Goal: Task Accomplishment & Management: Use online tool/utility

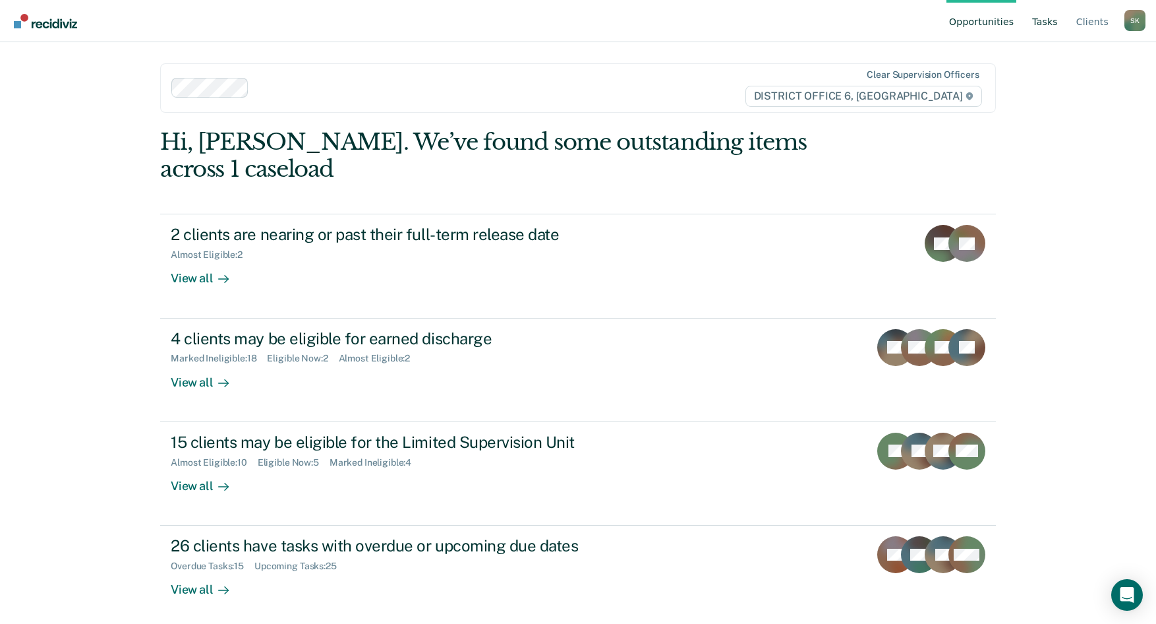
click at [1048, 24] on link "Tasks" at bounding box center [1045, 21] width 31 height 42
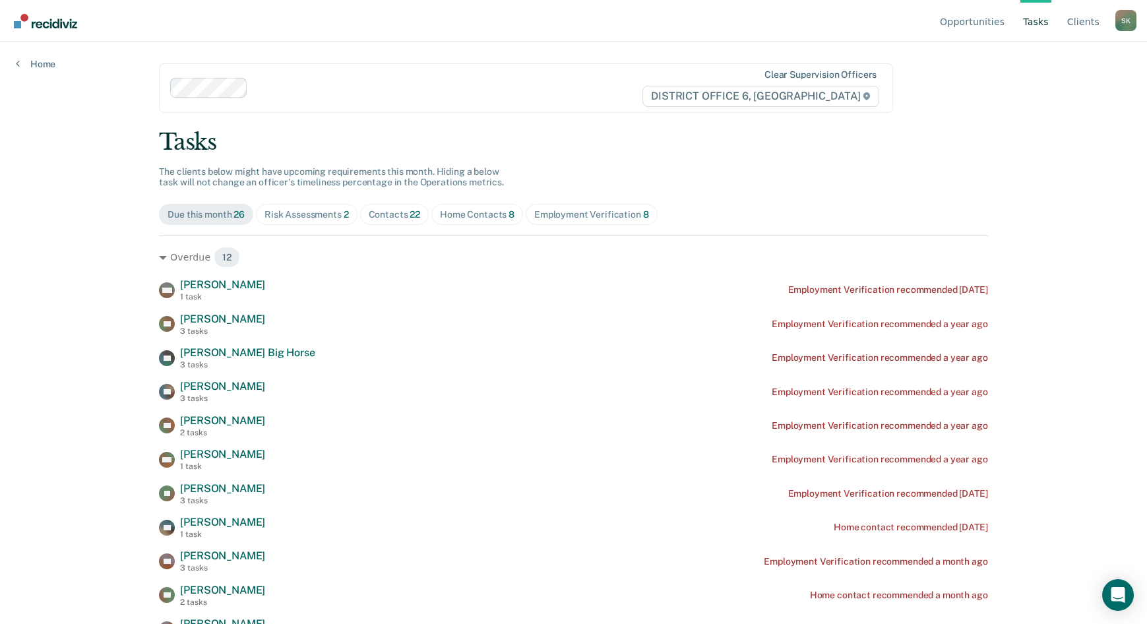
click at [1038, 25] on link "Tasks" at bounding box center [1035, 21] width 31 height 42
click at [1038, 24] on link "Tasks" at bounding box center [1035, 21] width 31 height 42
click at [395, 214] on div "Contacts 22" at bounding box center [395, 214] width 52 height 11
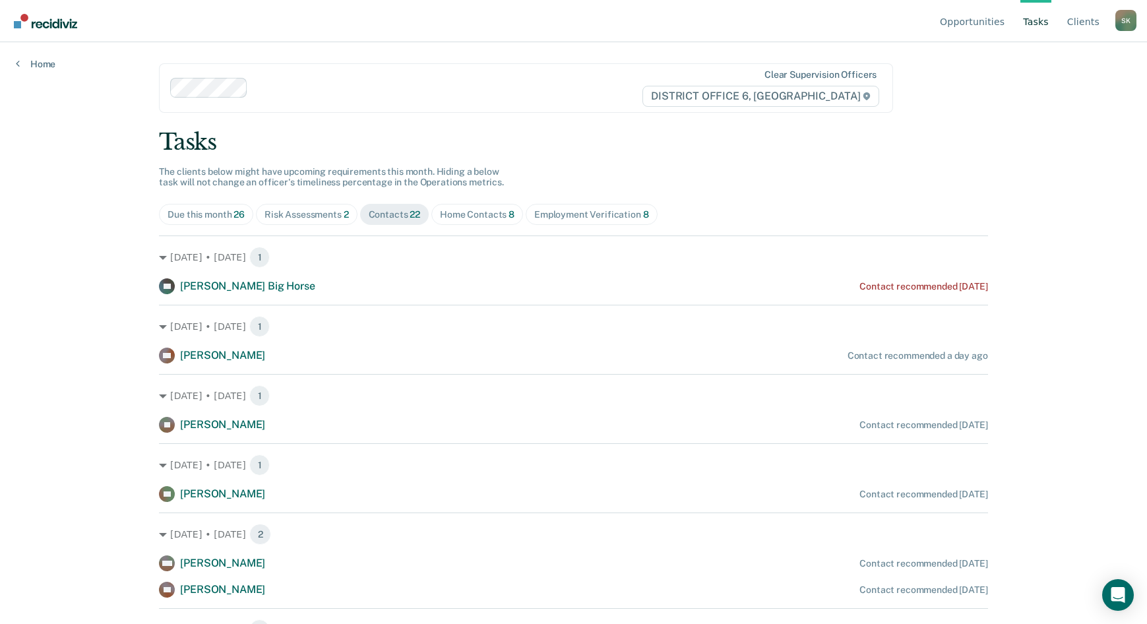
click at [470, 214] on div "Home Contacts 8" at bounding box center [477, 214] width 75 height 11
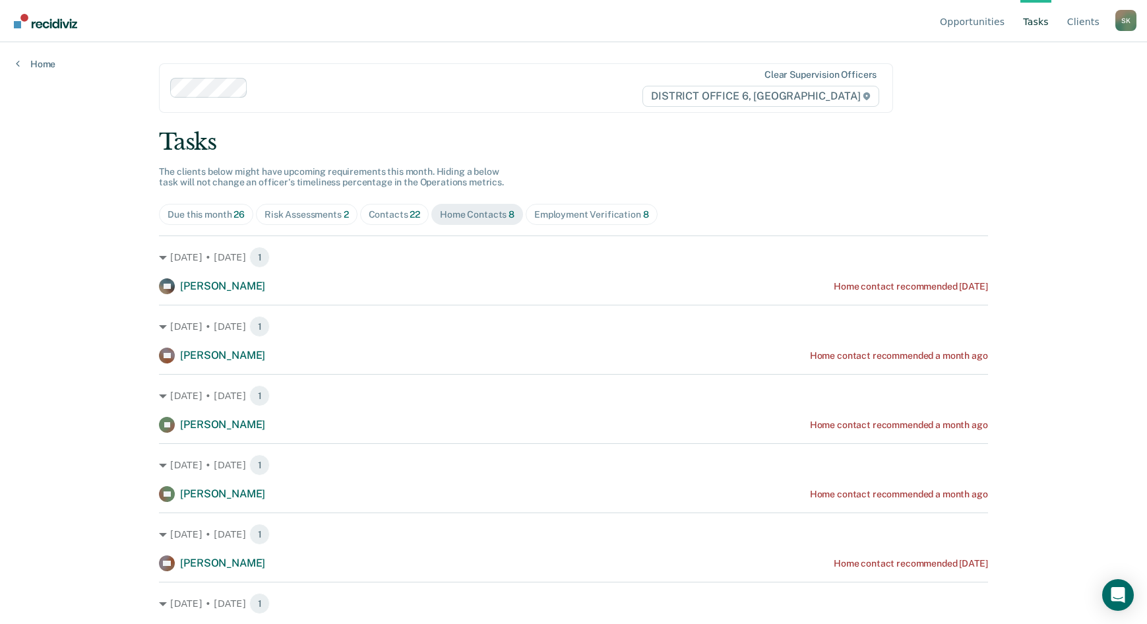
click at [316, 211] on div "Risk Assessments 2" at bounding box center [306, 214] width 84 height 11
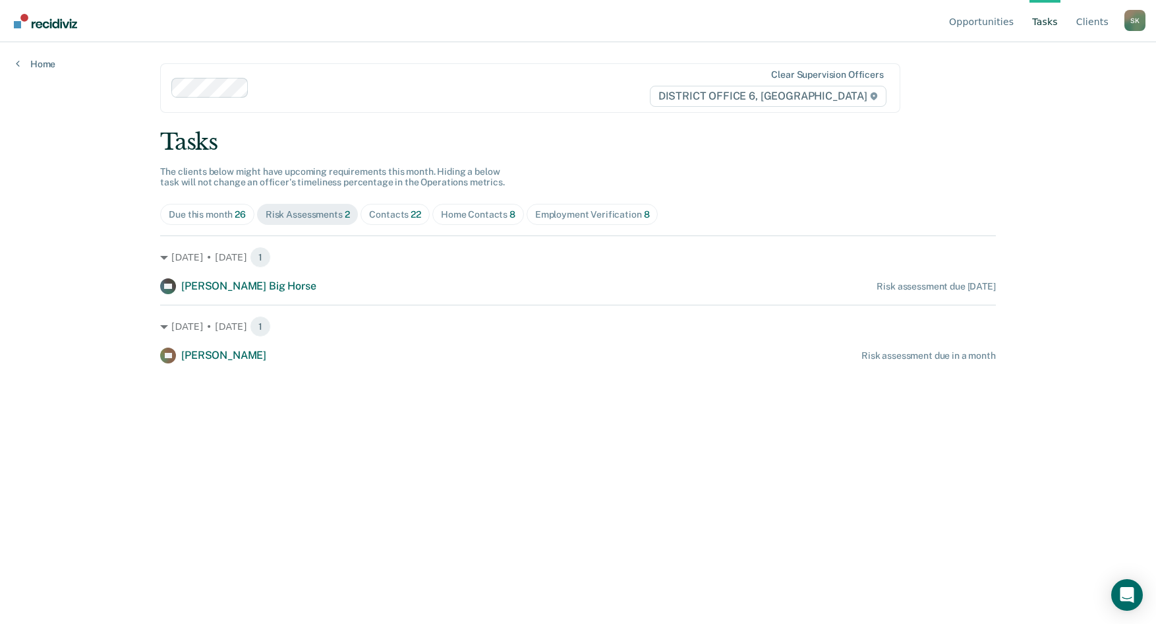
click at [474, 214] on div "Home Contacts 8" at bounding box center [478, 214] width 75 height 11
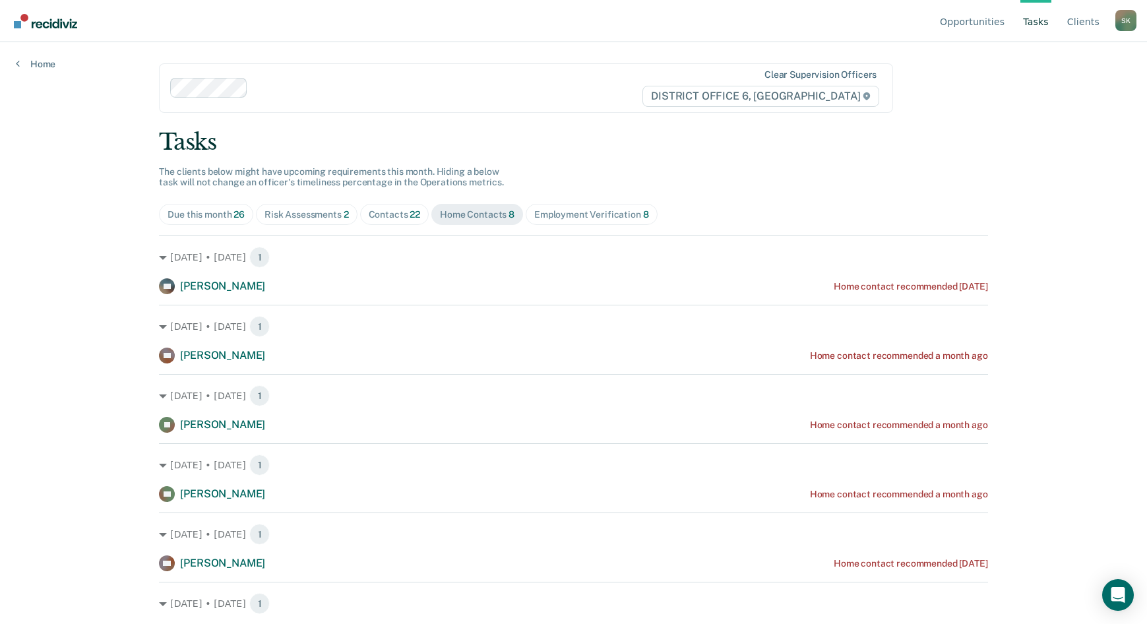
click at [399, 218] on div "Contacts 22" at bounding box center [395, 214] width 52 height 11
